Goal: Information Seeking & Learning: Get advice/opinions

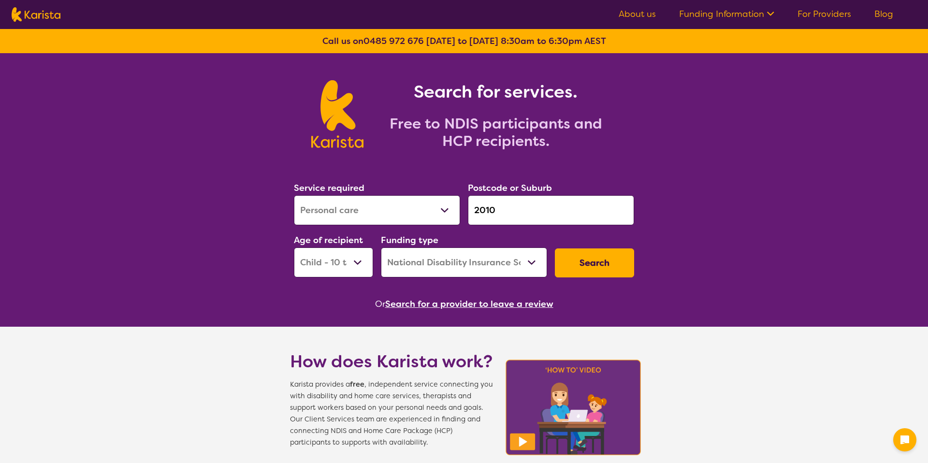
select select "Personal care"
select select "CH"
select select "NDIS"
click at [379, 211] on select "Allied Health Assistant Assessment (ADHD or Autism) Behaviour support Counselli…" at bounding box center [377, 210] width 166 height 30
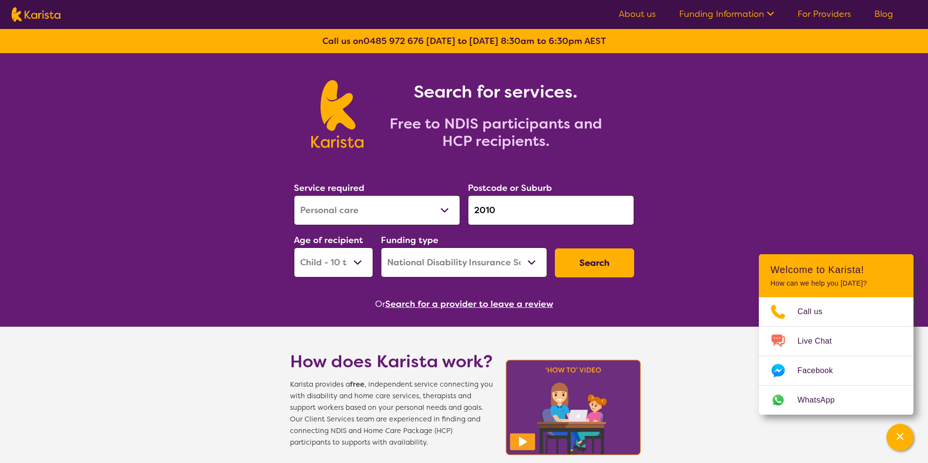
click at [348, 264] on select "Early Childhood - 0 to 9 Child - 10 to 11 Adolescent - 12 to 17 Adult - 18 to 6…" at bounding box center [333, 262] width 79 height 30
select select "EC"
click at [294, 247] on select "Early Childhood - 0 to 9 Child - 10 to 11 Adolescent - 12 to 17 Adult - 18 to 6…" at bounding box center [333, 262] width 79 height 30
click at [362, 211] on select "Allied Health Assistant Assessment (ADHD or Autism) Behaviour support Counselli…" at bounding box center [377, 210] width 166 height 30
select select "Behaviour support"
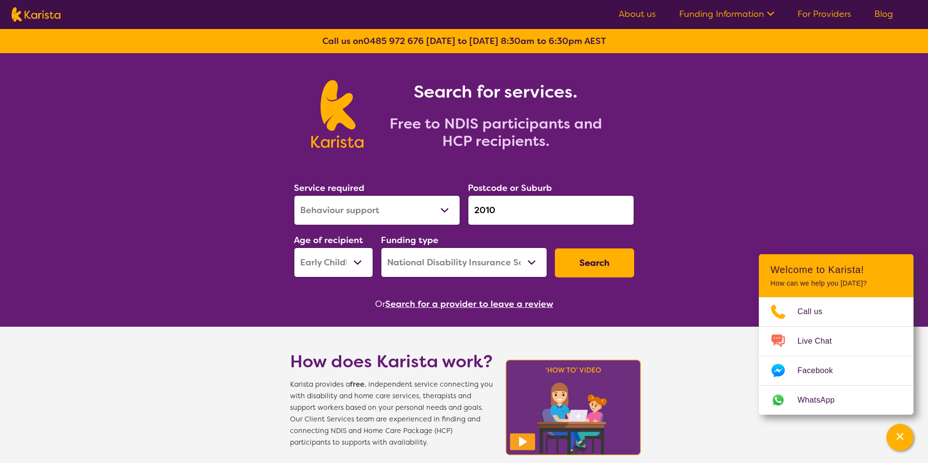
click at [294, 195] on select "Allied Health Assistant Assessment (ADHD or Autism) Behaviour support Counselli…" at bounding box center [377, 210] width 166 height 30
click at [503, 208] on input "2010" at bounding box center [551, 210] width 166 height 30
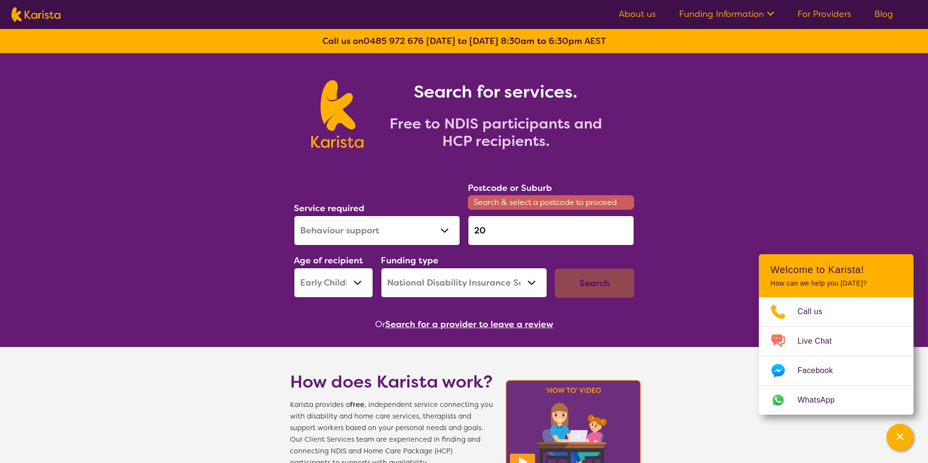
type input "2"
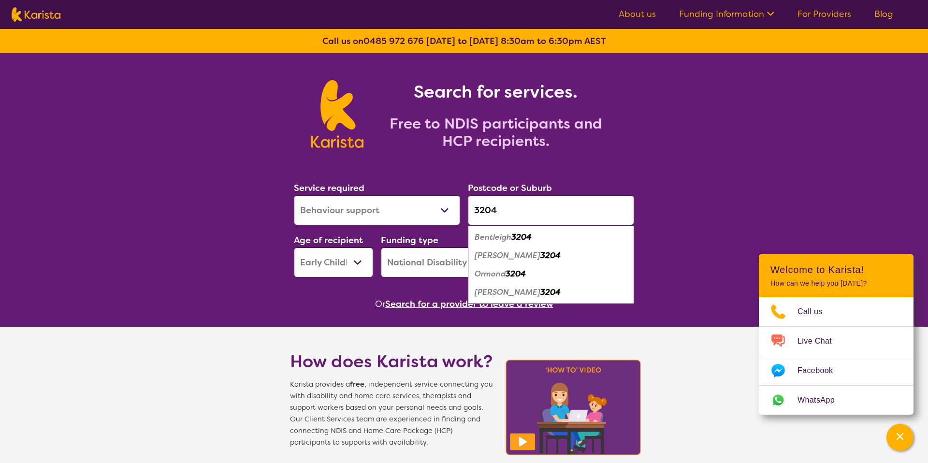
type input "3204"
click at [516, 241] on em "3204" at bounding box center [521, 237] width 20 height 10
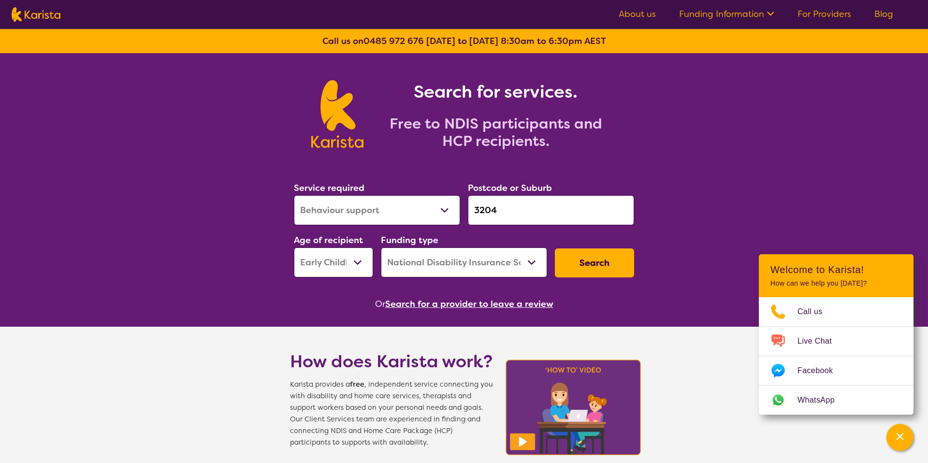
click at [535, 269] on select "Home Care Package (HCP) National Disability Insurance Scheme (NDIS) I don't know" at bounding box center [464, 262] width 166 height 30
click at [381, 247] on select "Home Care Package (HCP) National Disability Insurance Scheme (NDIS) I don't know" at bounding box center [464, 262] width 166 height 30
click at [579, 262] on button "Search" at bounding box center [594, 262] width 79 height 29
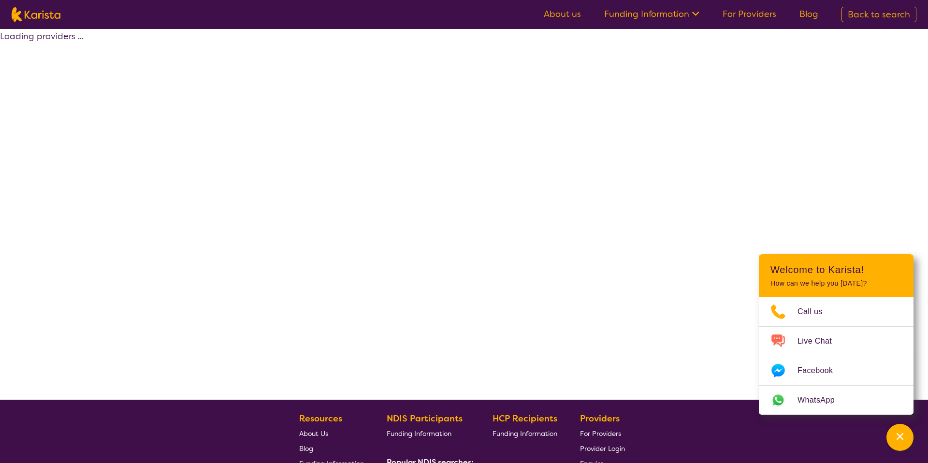
select select "by_score"
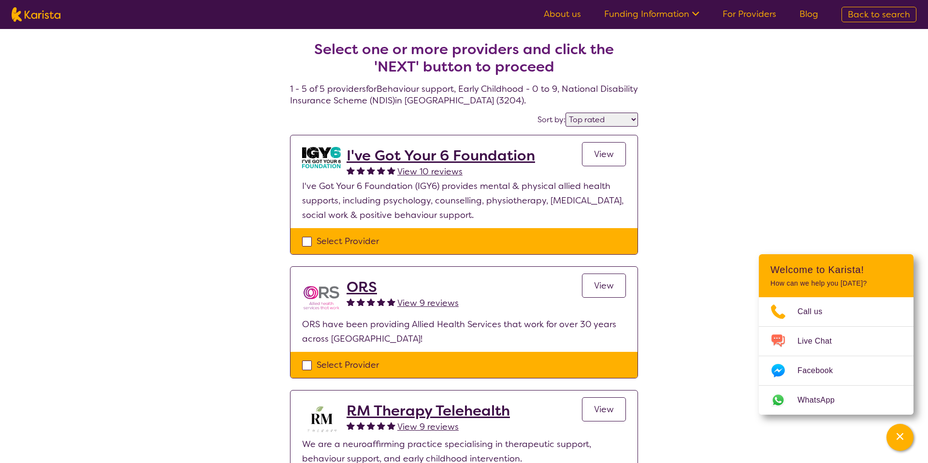
click at [675, 242] on div "Select one or more providers and click the 'NEXT' button to proceed 1 - 5 of 5 …" at bounding box center [464, 408] width 928 height 759
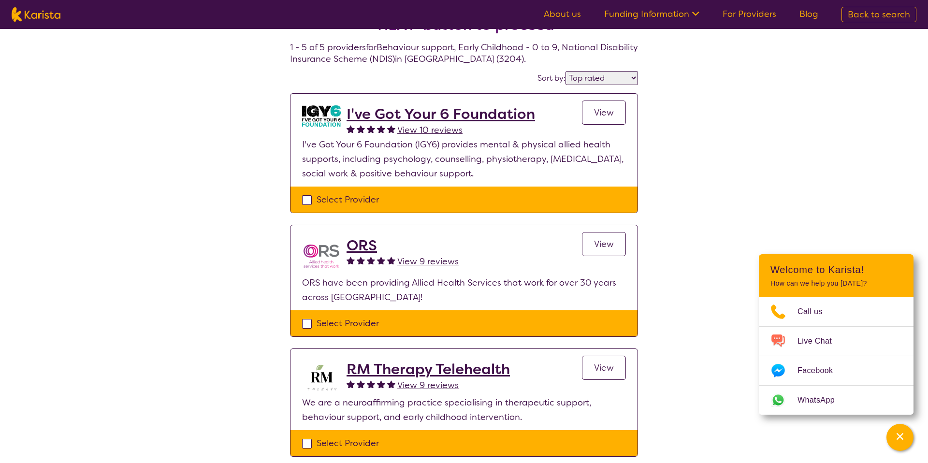
scroll to position [47, 0]
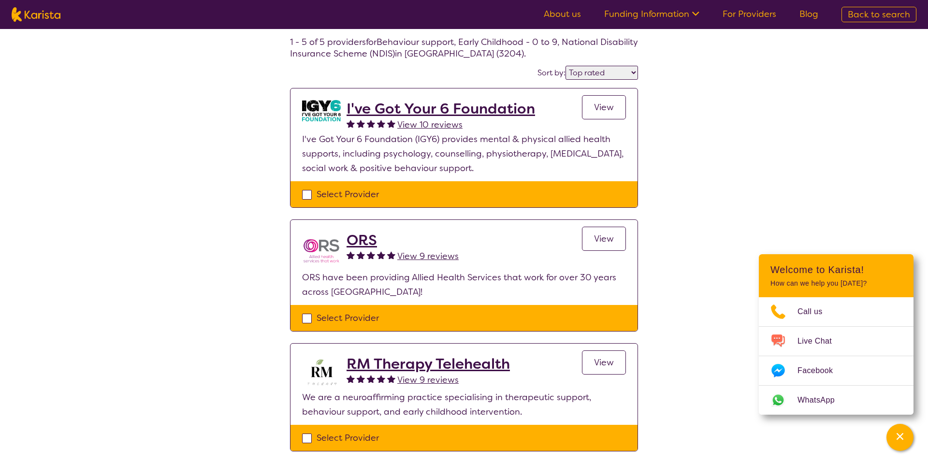
click at [420, 257] on span "View 9 reviews" at bounding box center [427, 256] width 61 height 12
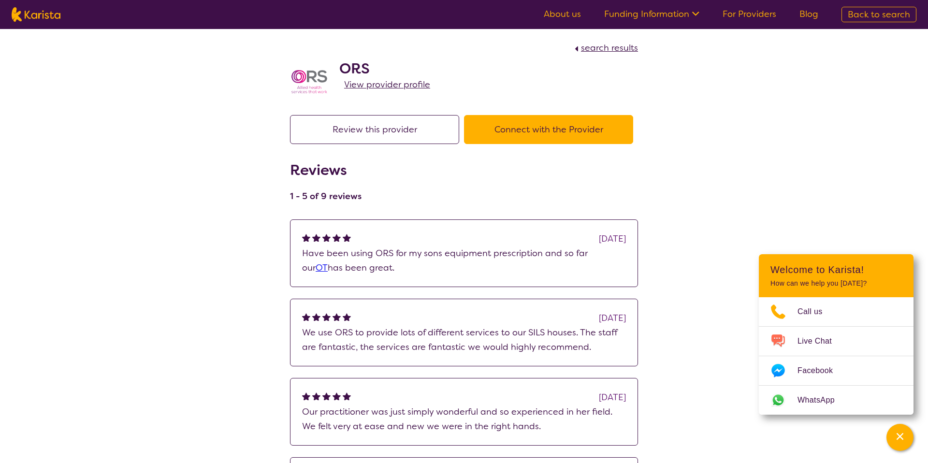
click at [404, 254] on p "Have been using ORS for my sons equipment prescription and so far our OT has be…" at bounding box center [464, 260] width 324 height 29
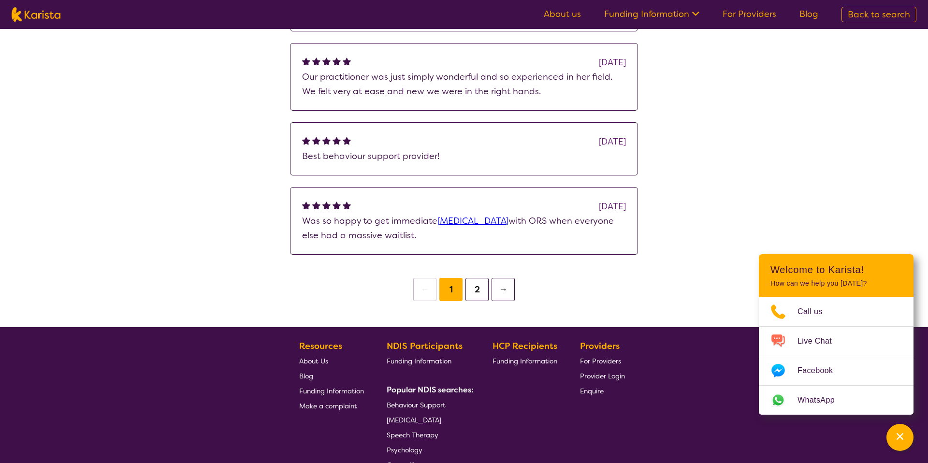
click at [475, 290] on button "2" at bounding box center [476, 289] width 23 height 23
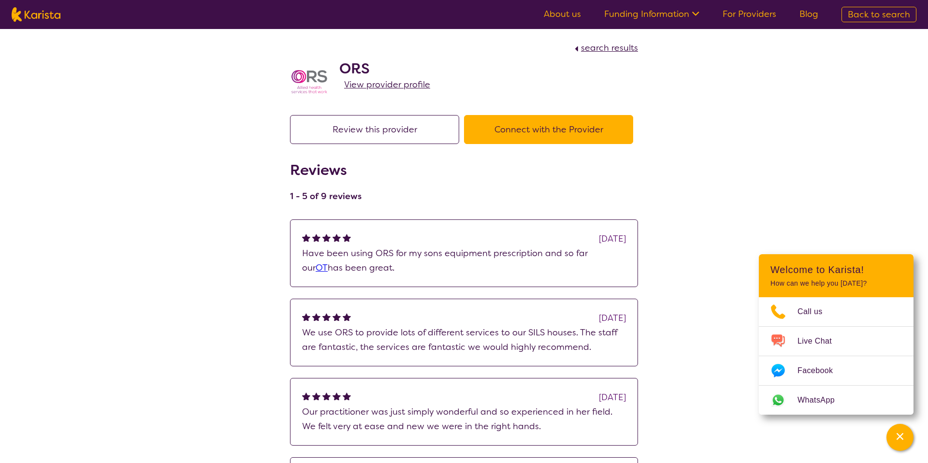
scroll to position [47, 0]
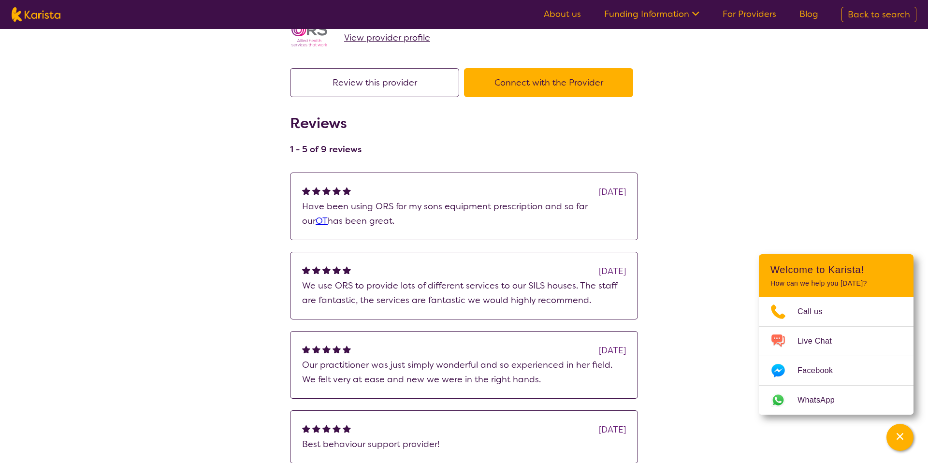
select select "by_score"
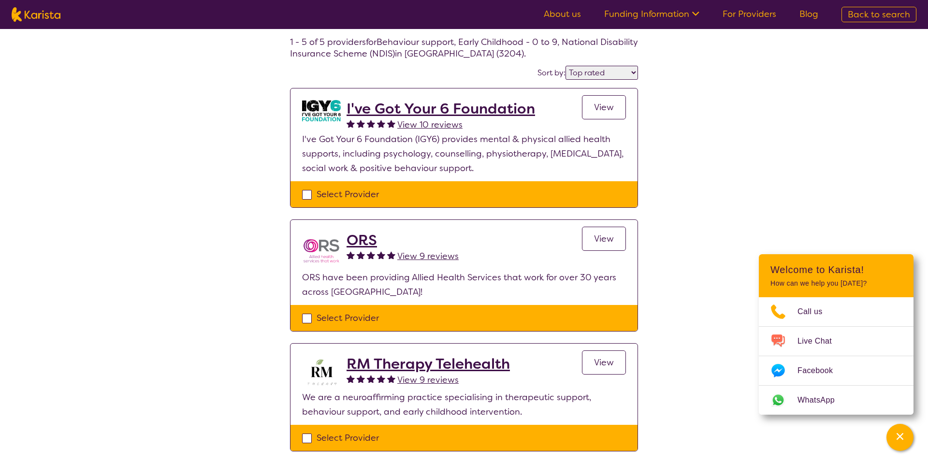
click at [443, 126] on span "View 10 reviews" at bounding box center [429, 125] width 65 height 12
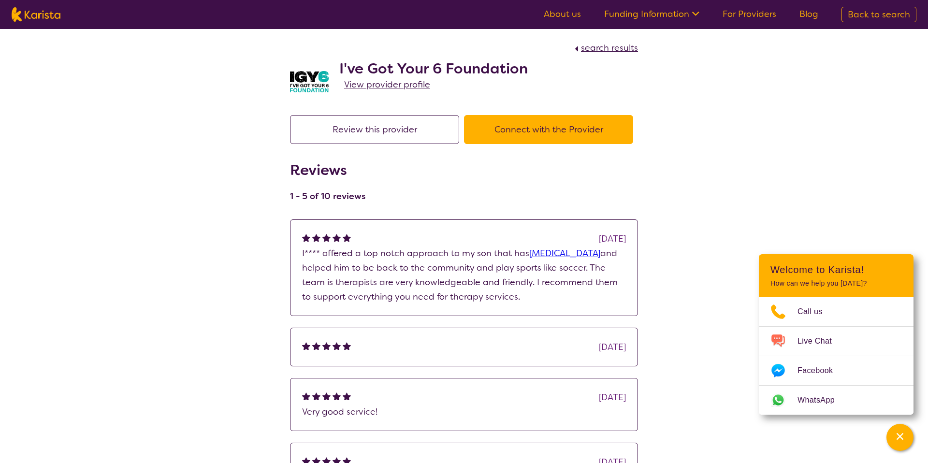
click at [673, 245] on div "search results I've Got Your 6 Foundation View provider profile Review this pro…" at bounding box center [464, 334] width 928 height 610
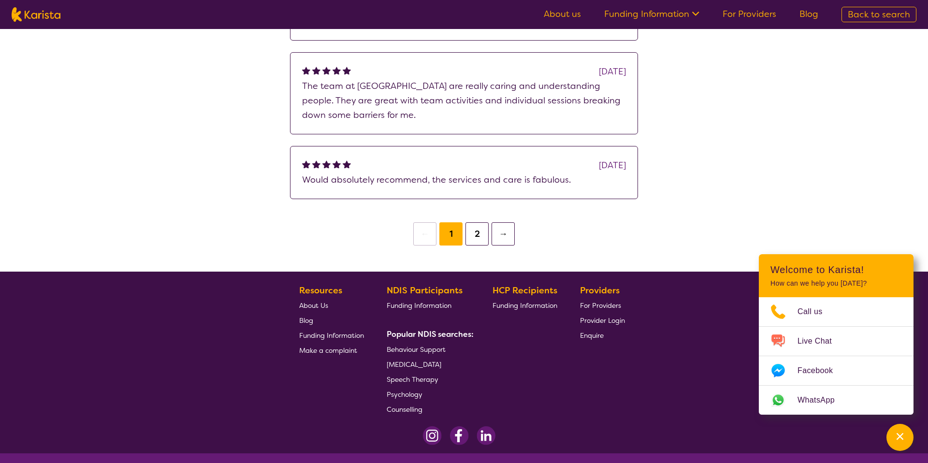
scroll to position [394, 0]
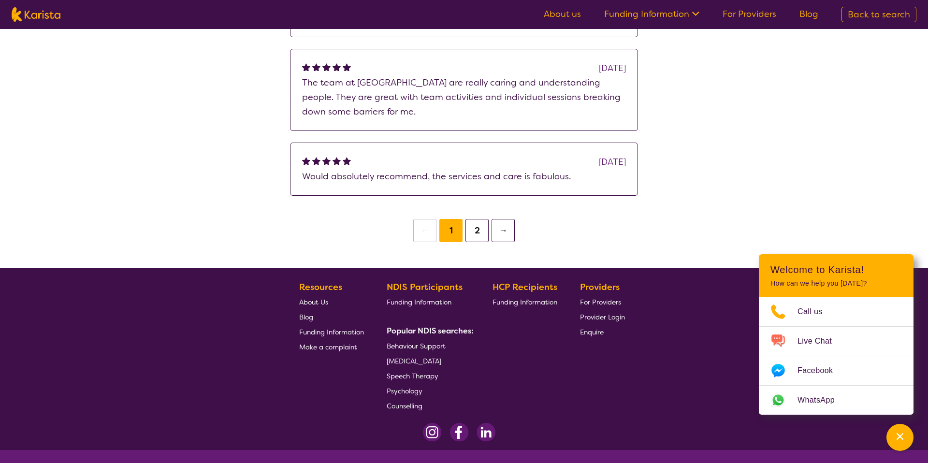
click at [475, 230] on button "2" at bounding box center [476, 230] width 23 height 23
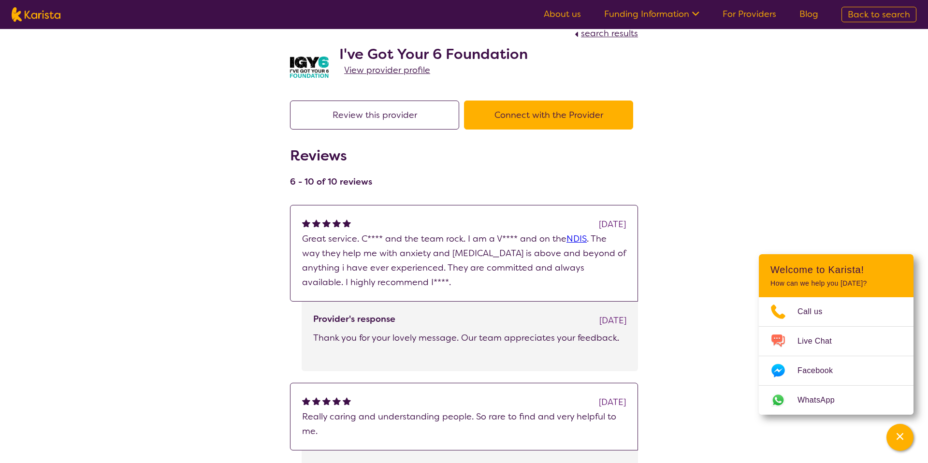
scroll to position [14, 0]
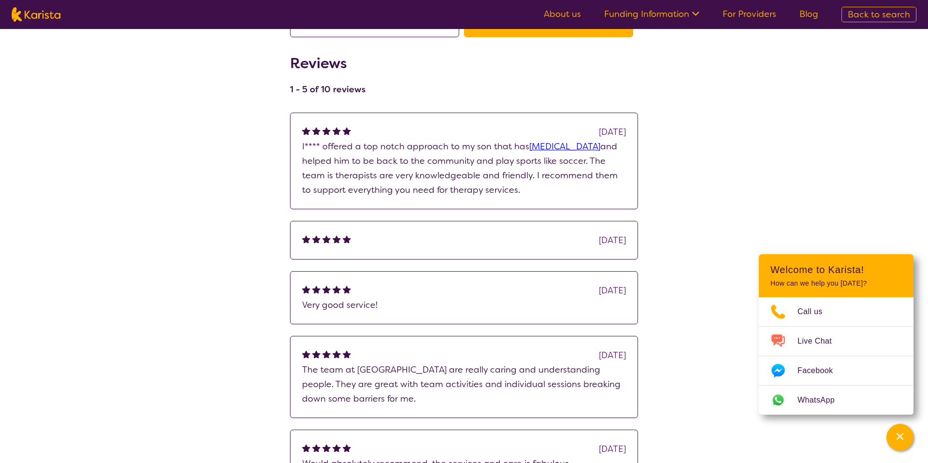
scroll to position [0, 0]
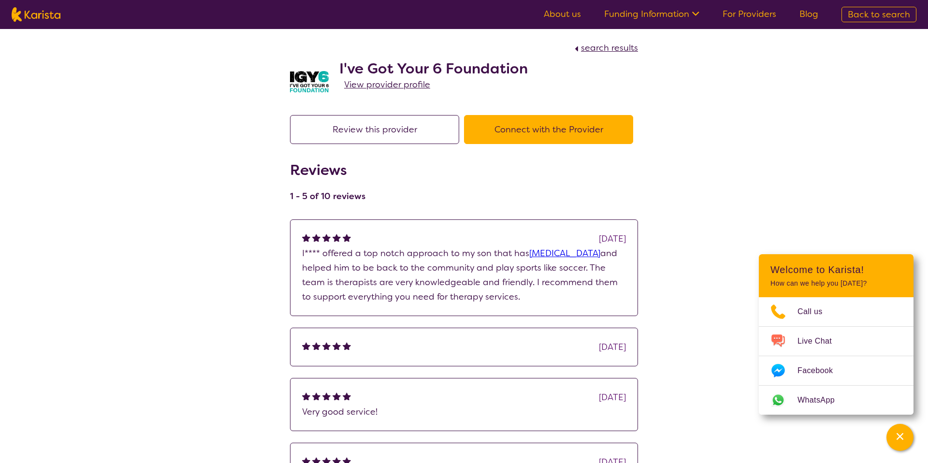
scroll to position [47, 0]
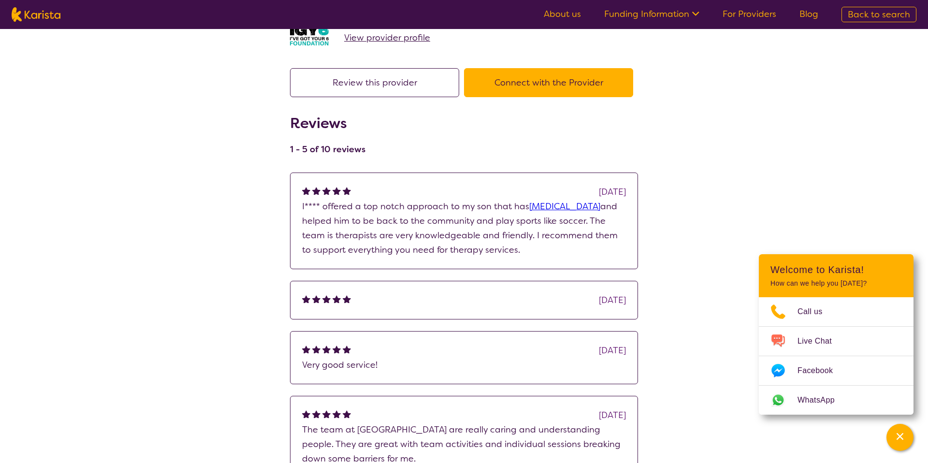
select select "by_score"
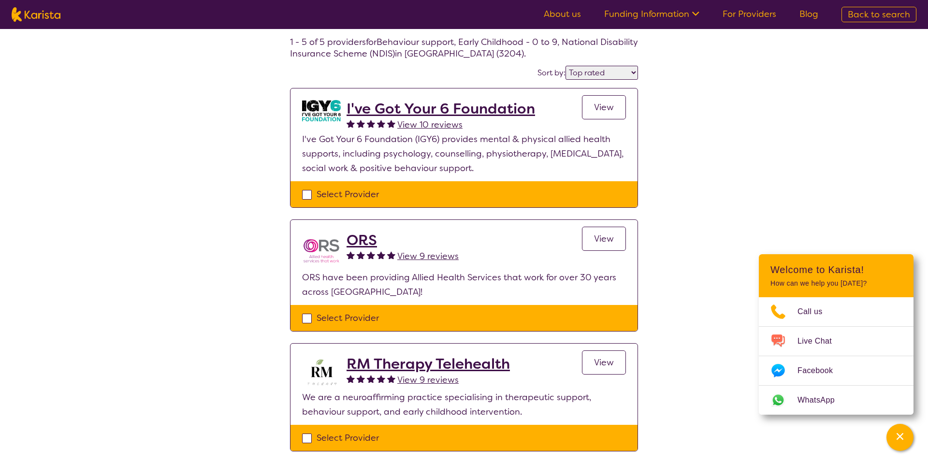
click at [745, 150] on div "Select one or more providers and click the 'NEXT' button to proceed 1 - 5 of 5 …" at bounding box center [464, 361] width 928 height 759
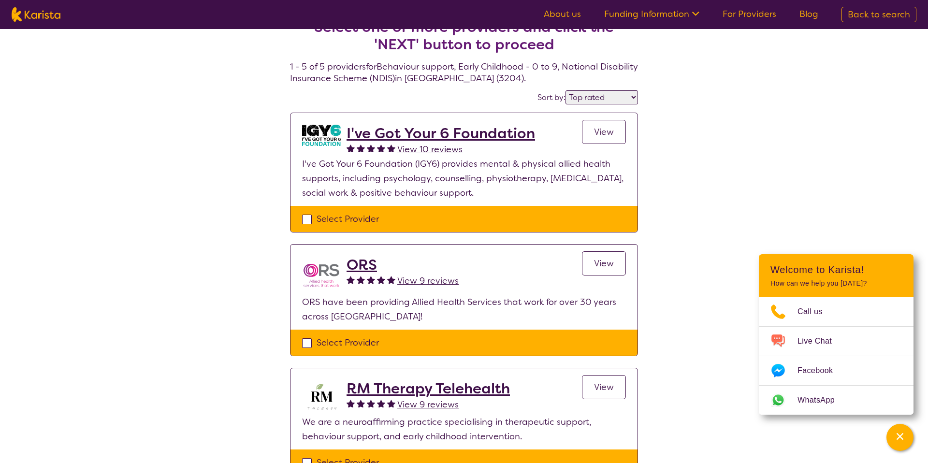
scroll to position [0, 0]
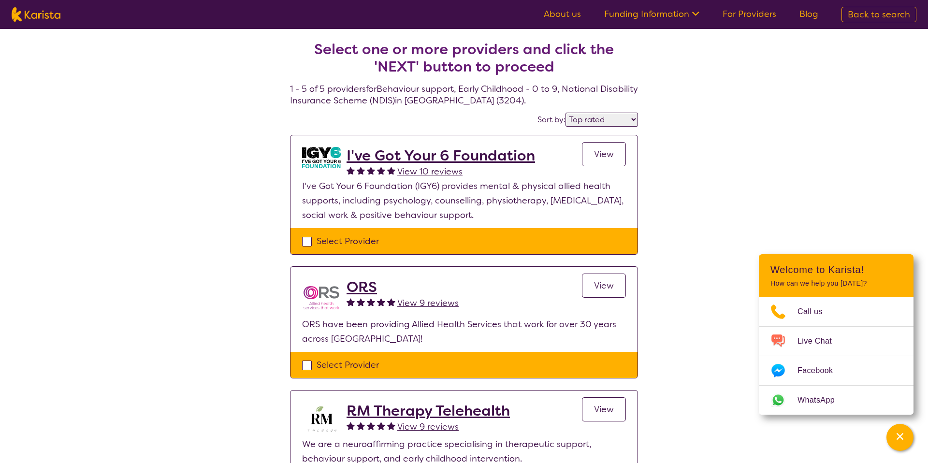
select select "Behaviour support"
select select "EC"
select select "NDIS"
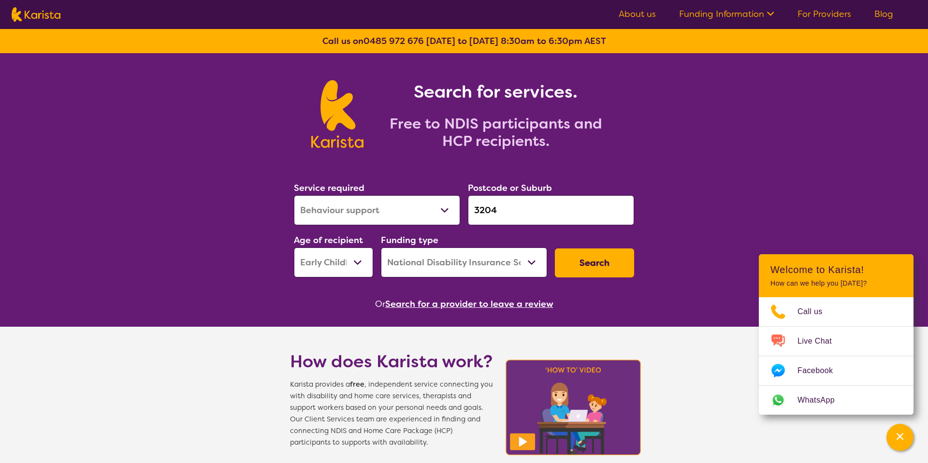
click at [774, 14] on icon at bounding box center [769, 13] width 10 height 10
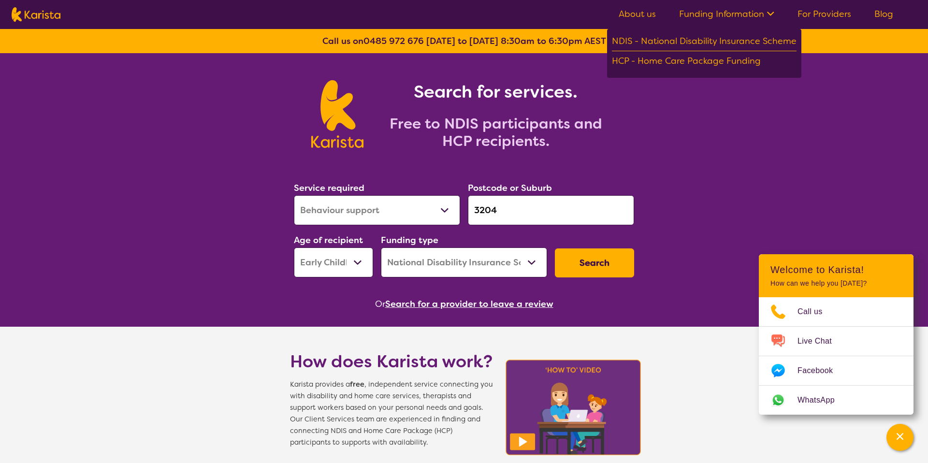
click at [653, 13] on link "About us" at bounding box center [636, 14] width 37 height 12
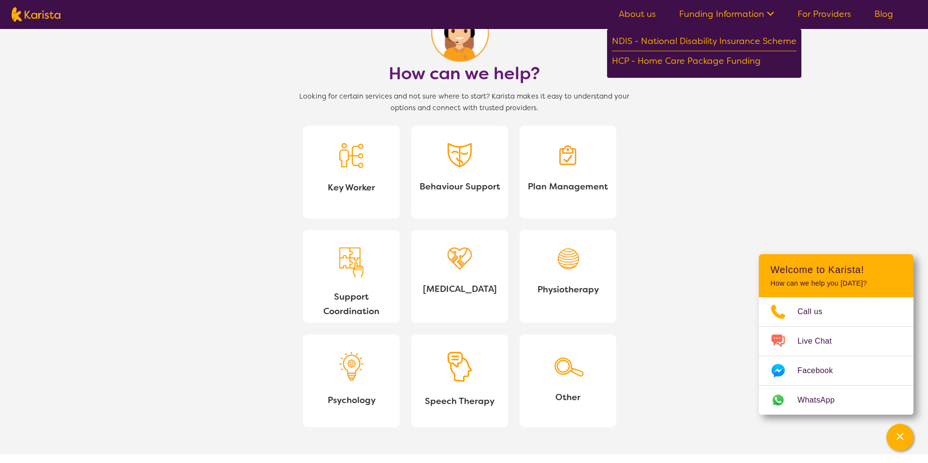
scroll to position [821, 0]
click at [460, 158] on img at bounding box center [459, 155] width 24 height 24
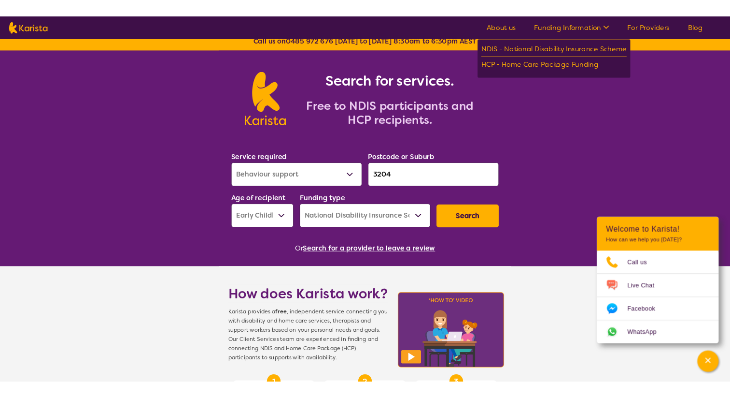
scroll to position [0, 0]
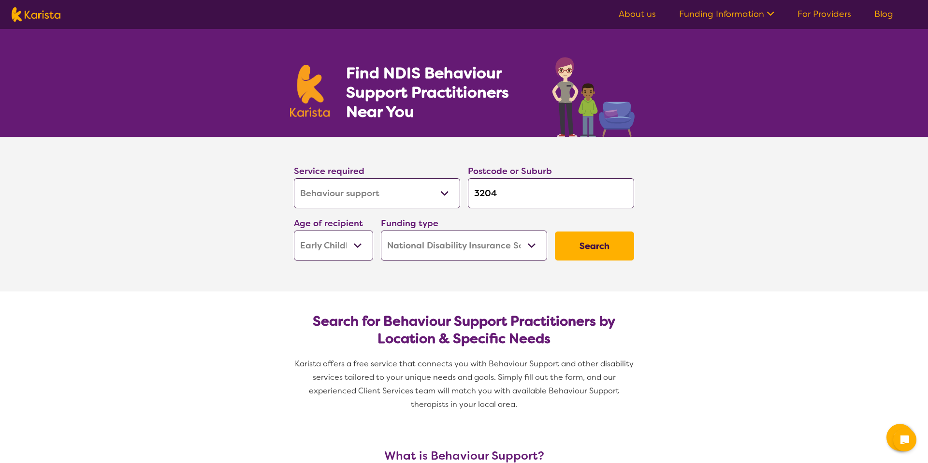
select select "Behaviour support"
select select "EC"
select select "NDIS"
select select "Behaviour support"
select select "EC"
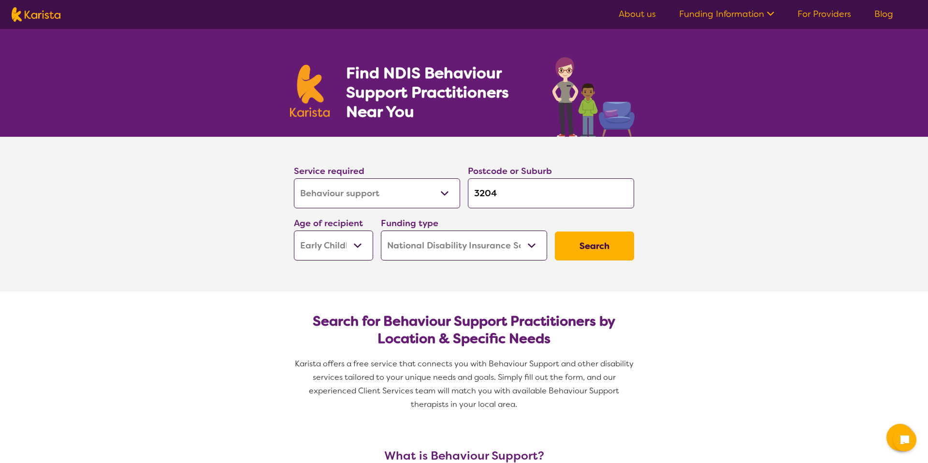
select select "NDIS"
